Goal: Information Seeking & Learning: Learn about a topic

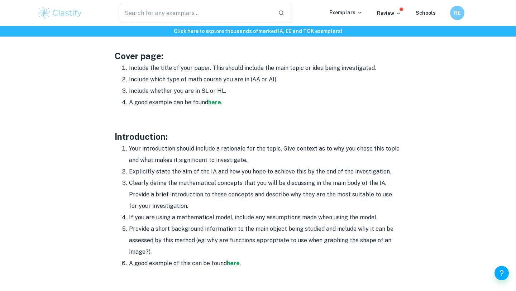
scroll to position [395, 0]
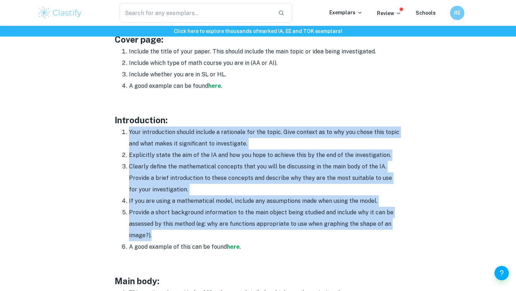
drag, startPoint x: 130, startPoint y: 128, endPoint x: 230, endPoint y: 232, distance: 144.6
click at [230, 232] on ol "Your introduction should include a rationale for the topic. Give context as to …" at bounding box center [258, 189] width 287 height 126
copy ol "Your introduction should include a rationale for the topic. Give context as to …"
click at [231, 246] on strong "here" at bounding box center [233, 246] width 13 height 7
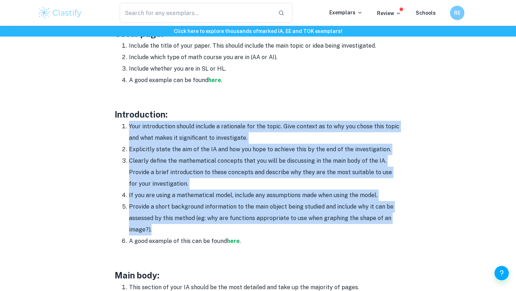
click at [402, 210] on div "Math IA Format and Structure By Roxanne • January 12, 2024 Get feedback on your…" at bounding box center [257, 244] width 441 height 1180
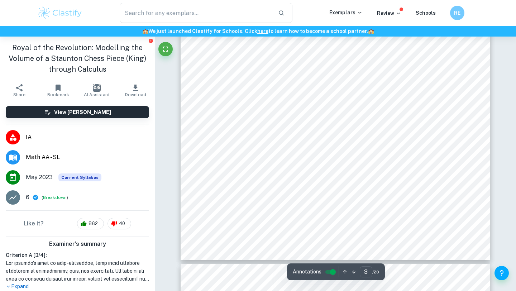
scroll to position [1012, 0]
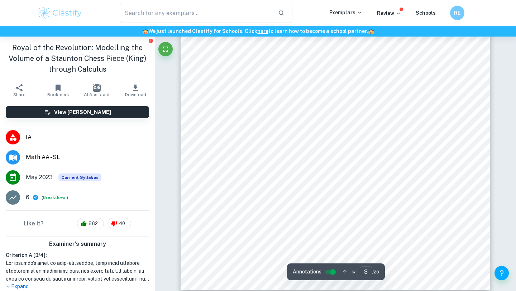
drag, startPoint x: 432, startPoint y: 218, endPoint x: 211, endPoint y: 58, distance: 272.5
click at [211, 58] on div "Internal Assessment Introduction – Requisites, Background Information, and Aims…" at bounding box center [335, 90] width 309 height 400
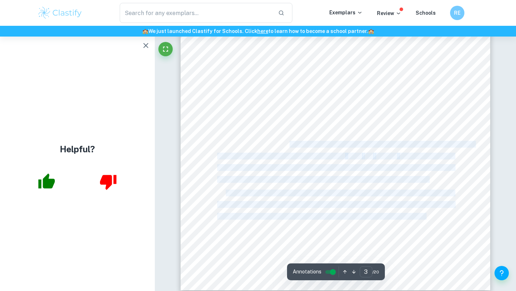
drag, startPoint x: 427, startPoint y: 216, endPoint x: 290, endPoint y: 143, distance: 155.4
click at [290, 143] on div "Internal Assessment Introduction – Requisites, Background Information, and Aims…" at bounding box center [335, 90] width 309 height 400
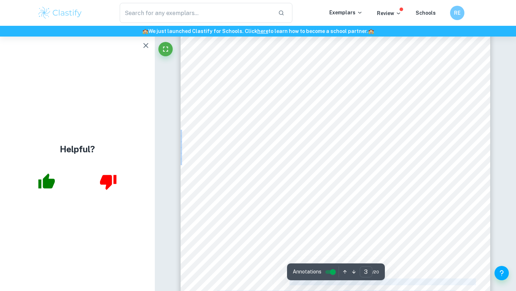
scroll to position [868, 0]
click at [207, 102] on div "Internal Assessment Introduction – Requisites, Background Information, and Aims…" at bounding box center [335, 234] width 309 height 400
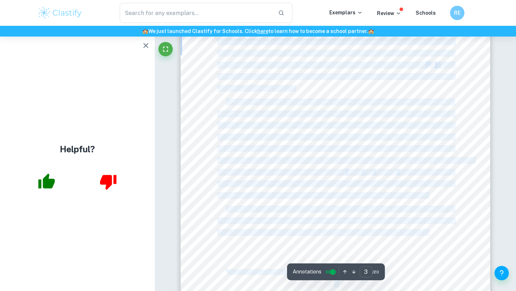
scroll to position [1023, 0]
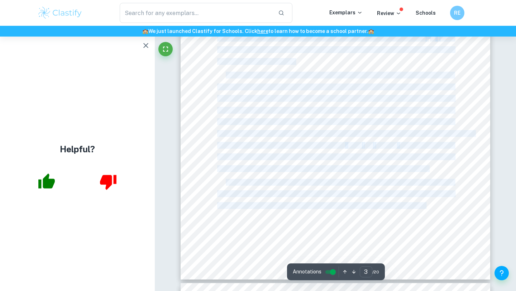
drag, startPoint x: 228, startPoint y: 77, endPoint x: 427, endPoint y: 205, distance: 235.9
click at [427, 205] on div "Internal Assessment Introduction – Requisites, Background Information, and Aims…" at bounding box center [335, 79] width 309 height 400
copy div "Introduction My grandmother always told me that “ in the world of memorabilia, …"
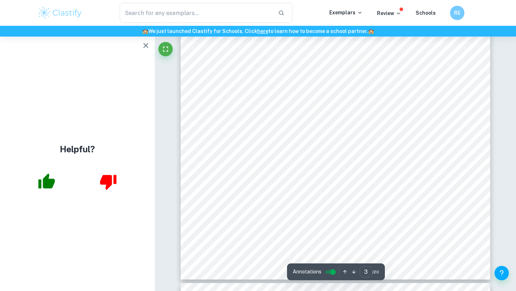
click at [477, 105] on div "Internal Assessment Introduction – Requisites, Background Information, and Aims…" at bounding box center [335, 79] width 309 height 400
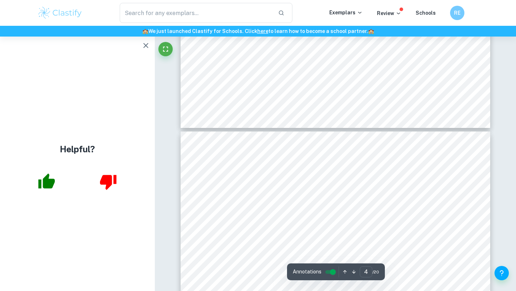
scroll to position [1239, 0]
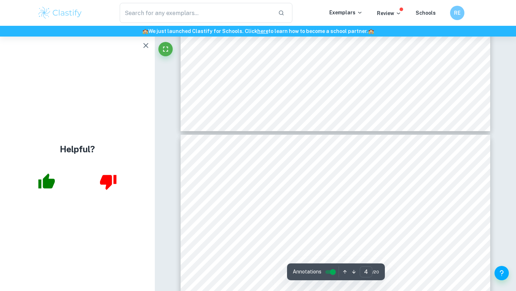
type input "3"
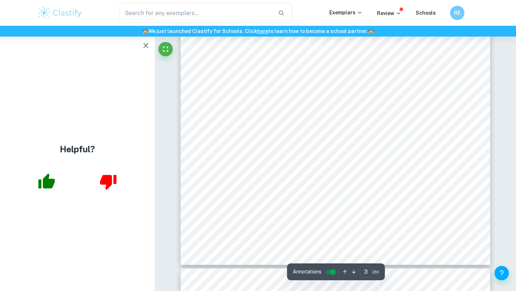
scroll to position [1034, 0]
